Goal: Transaction & Acquisition: Book appointment/travel/reservation

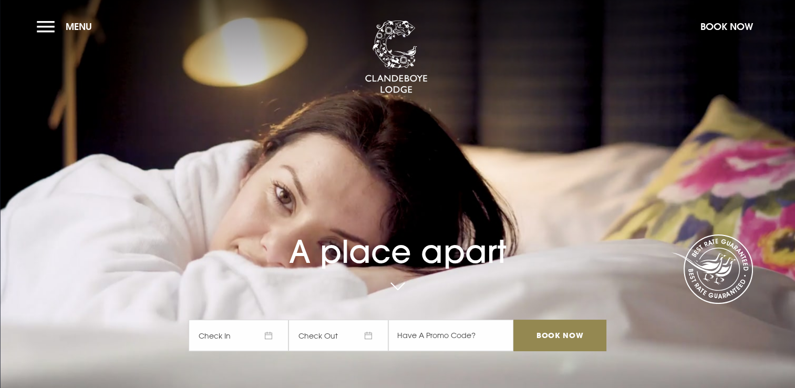
click at [278, 333] on span "Check In" at bounding box center [239, 336] width 100 height 32
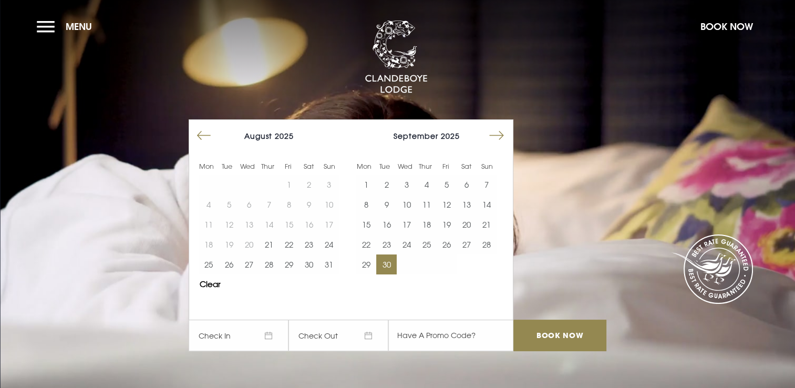
click at [391, 260] on button "30" at bounding box center [386, 264] width 20 height 20
click at [560, 338] on input "Book Now" at bounding box center [560, 336] width 93 height 32
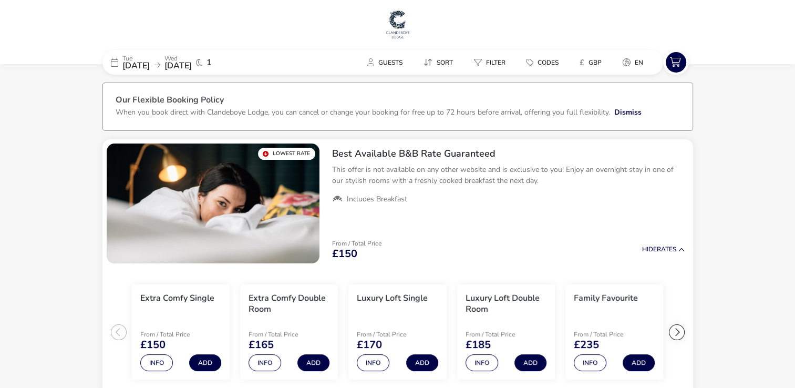
click at [141, 69] on span "30 Sep 2025" at bounding box center [135, 66] width 27 height 12
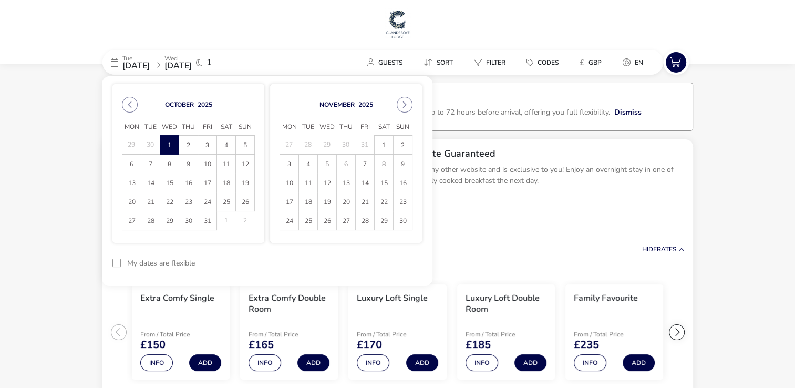
click at [149, 144] on td "30 30" at bounding box center [150, 145] width 19 height 19
click at [132, 109] on button "Previous Month" at bounding box center [130, 105] width 16 height 16
click at [135, 218] on span "29" at bounding box center [131, 220] width 18 height 18
click at [148, 220] on span "30" at bounding box center [150, 220] width 18 height 18
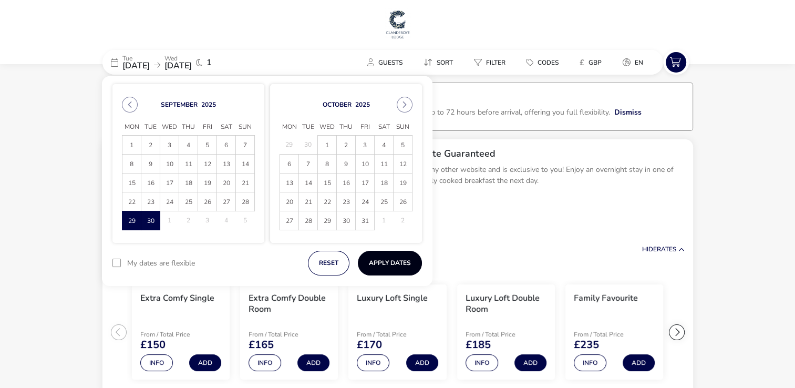
click at [366, 264] on button "Apply Dates" at bounding box center [390, 263] width 64 height 25
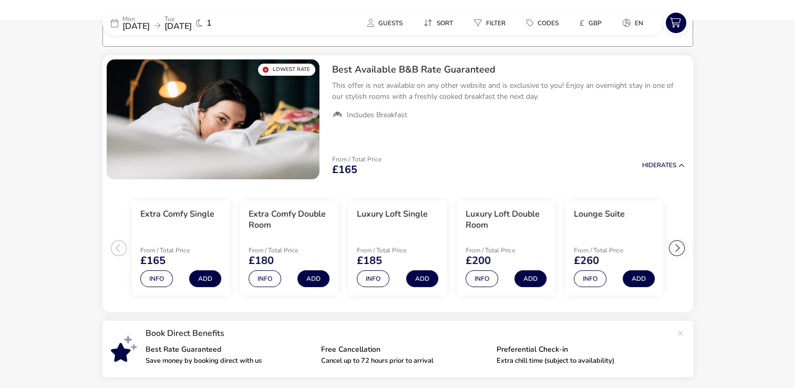
scroll to position [85, 0]
